Goal: Use online tool/utility: Utilize a website feature to perform a specific function

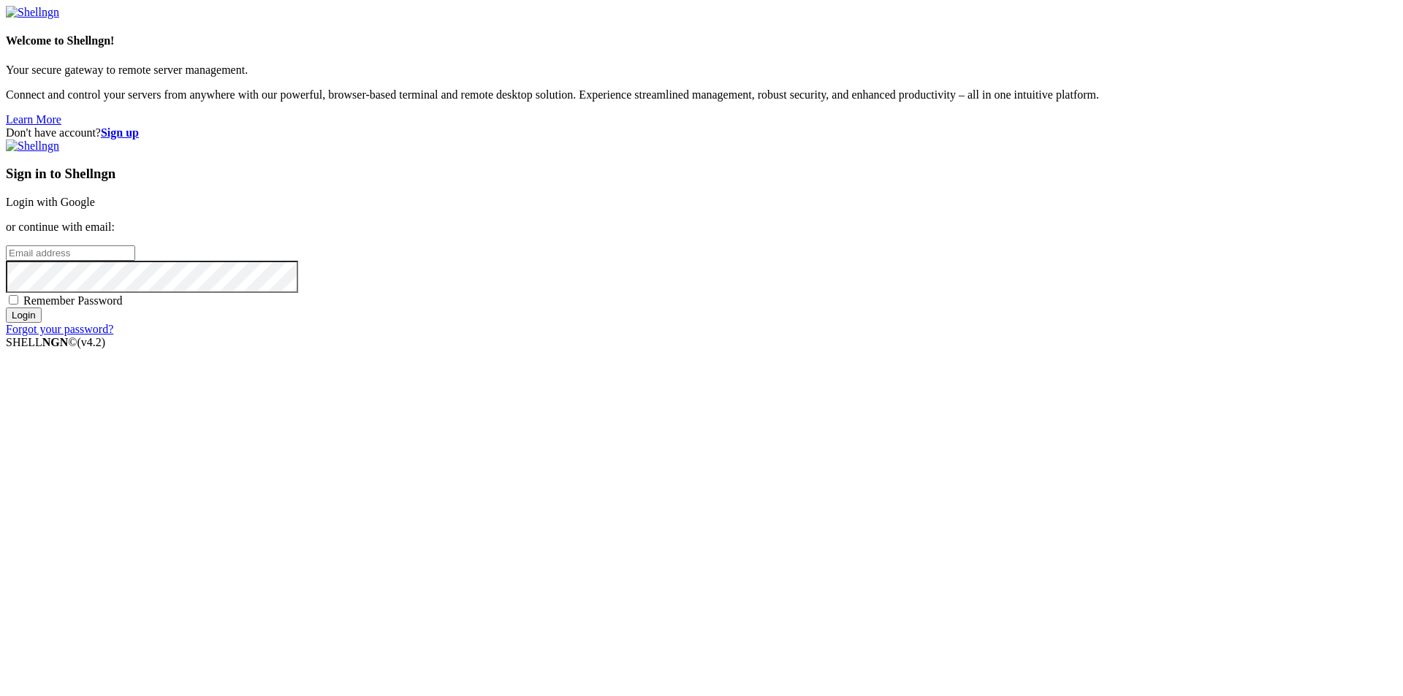
click at [95, 208] on link "Login with Google" at bounding box center [50, 202] width 89 height 12
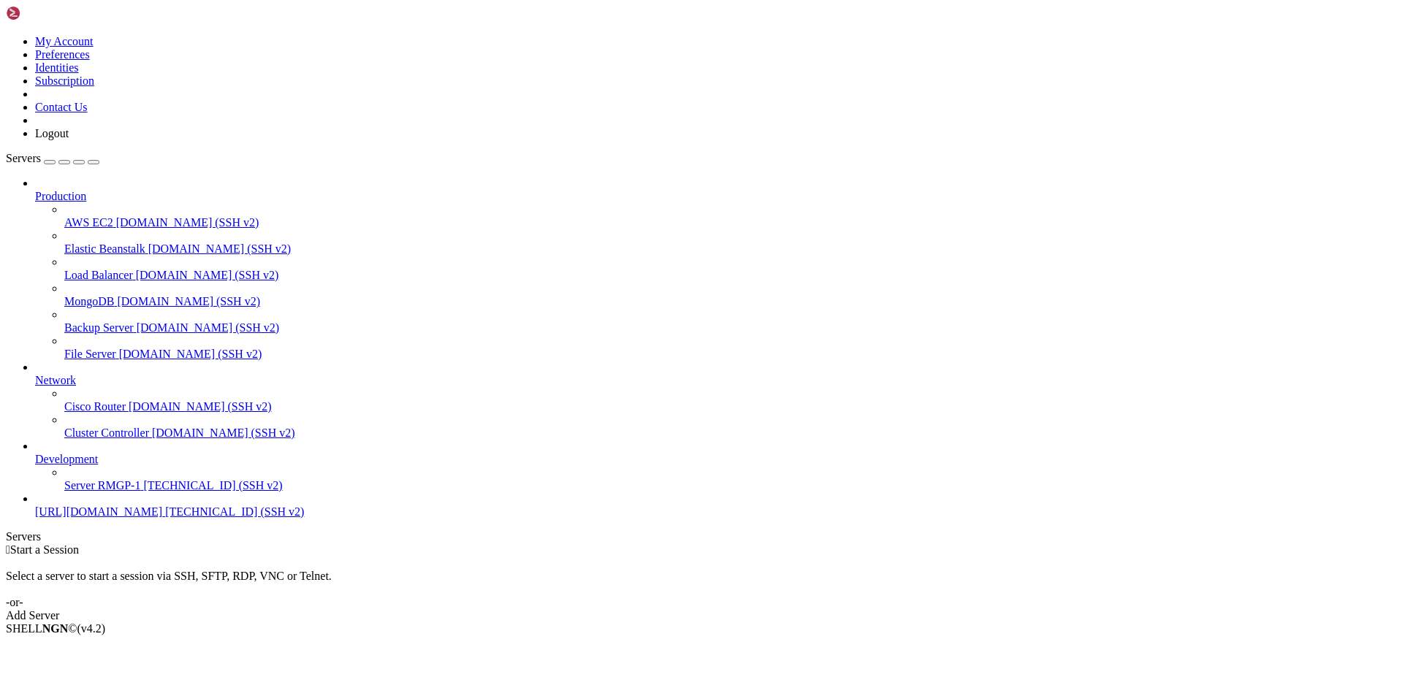
click at [348, 622] on div " Start a Session Select a server to start a session via SSH, SFTP, RDP, VNC or…" at bounding box center [701, 583] width 1391 height 79
click at [165, 518] on span "[TECHNICAL_ID] (SSH v2)" at bounding box center [234, 512] width 139 height 12
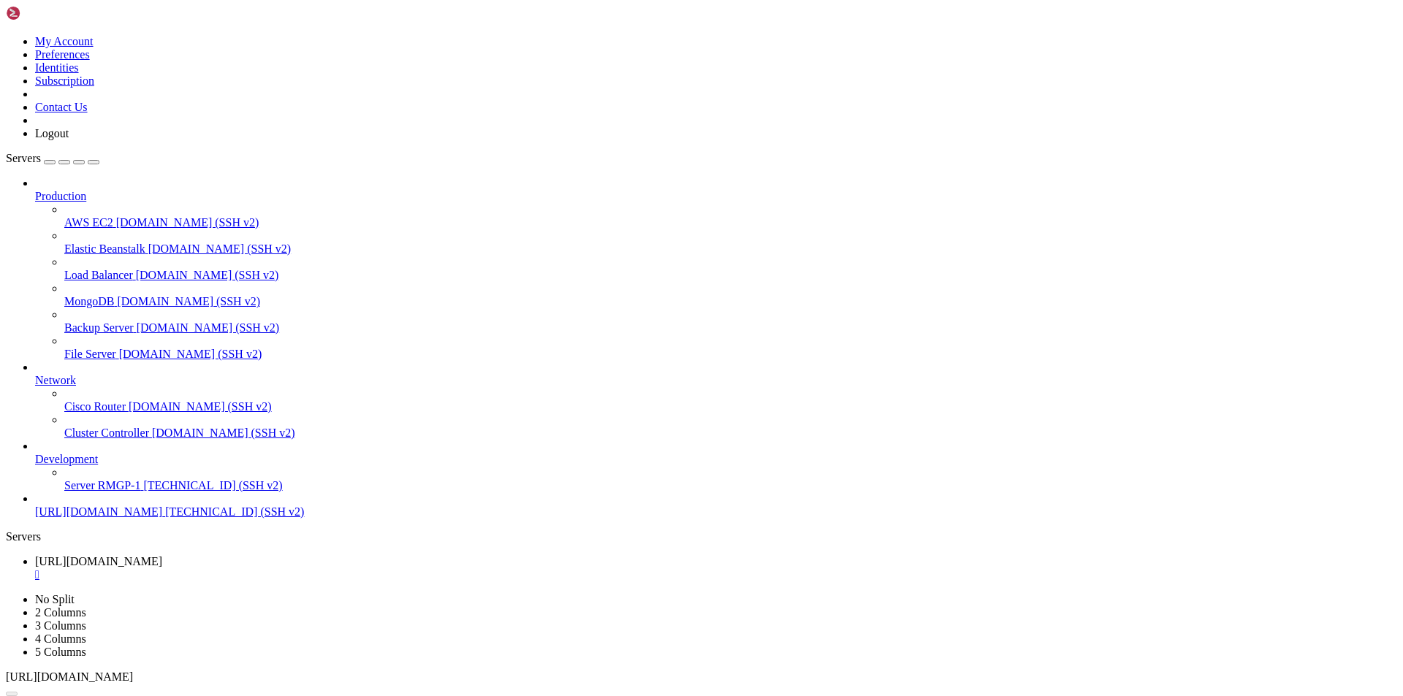
click at [123, 518] on span "[URL][DOMAIN_NAME]" at bounding box center [98, 512] width 127 height 12
